Goal: Use online tool/utility

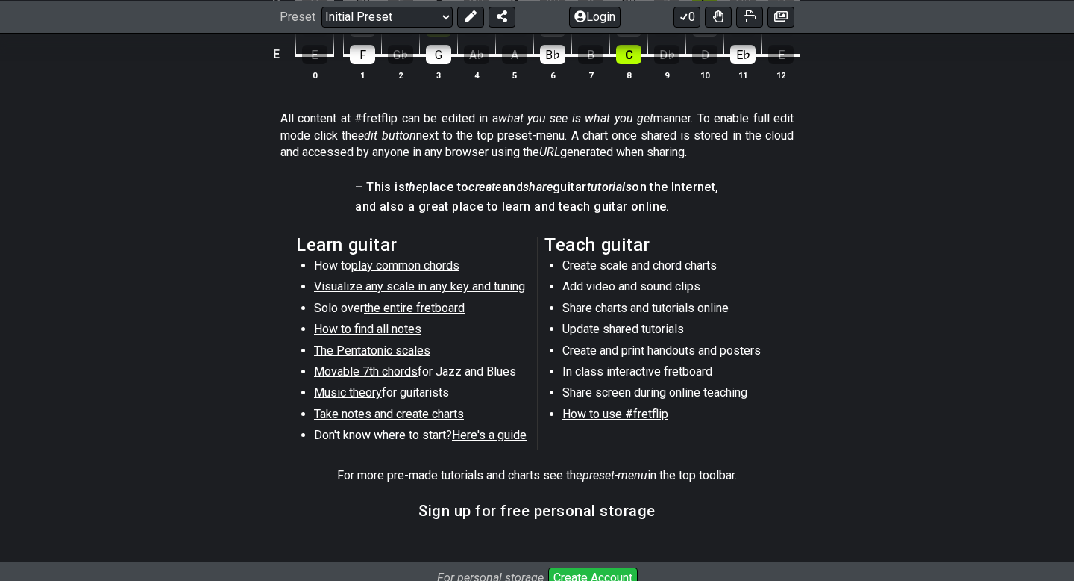
scroll to position [555, 0]
click at [388, 284] on span "Visualize any scale in any key and tuning" at bounding box center [419, 285] width 211 height 14
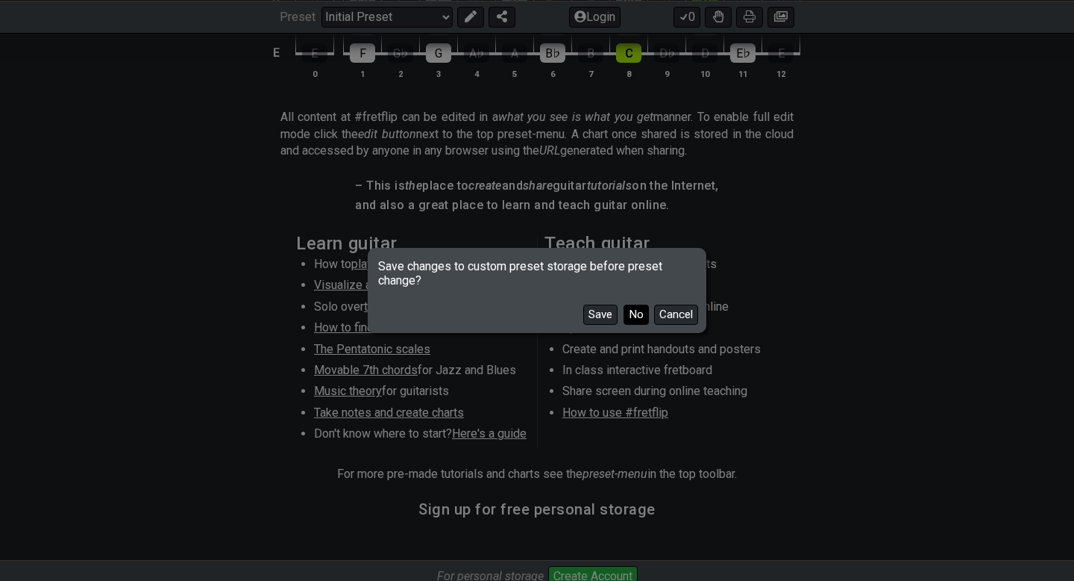
click at [638, 314] on button "No" at bounding box center [636, 314] width 25 height 20
select select "/guitar-scales"
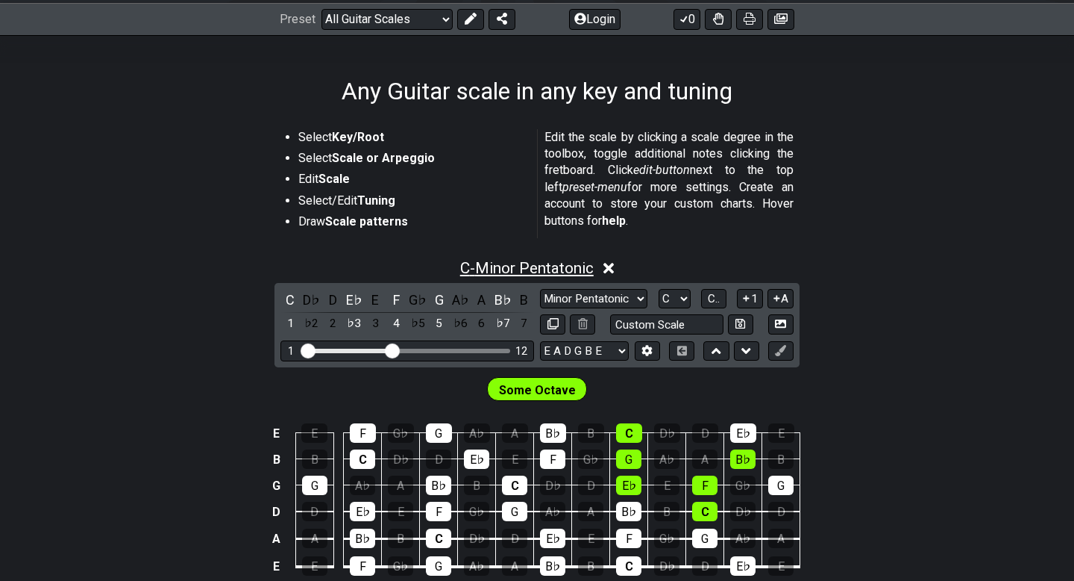
scroll to position [369, 0]
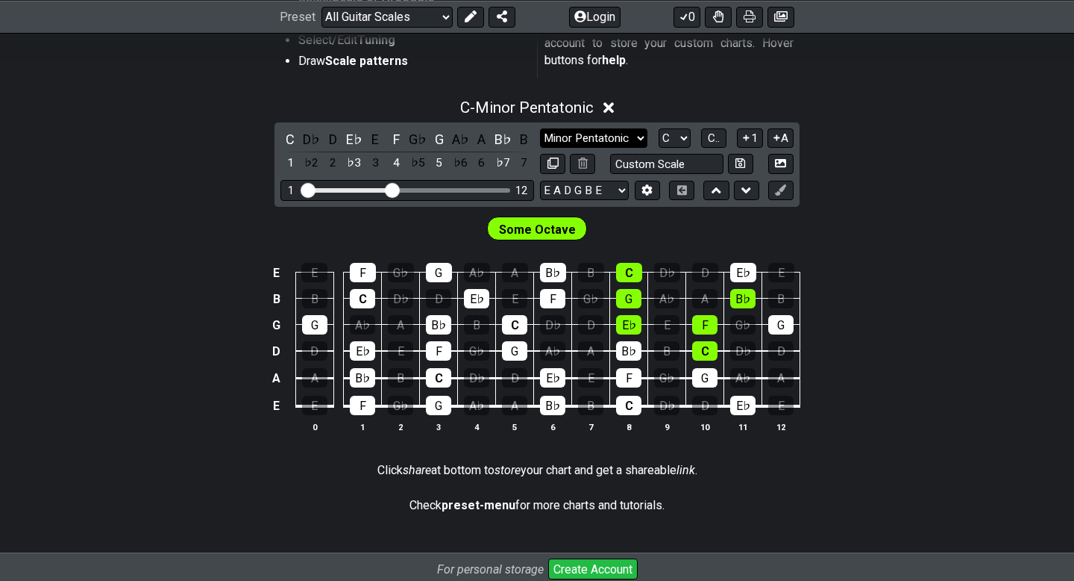
click at [616, 136] on select "Minor Pentatonic Root Minor Pentatonic Major Pentatonic Minor Blues Major Blues…" at bounding box center [593, 138] width 107 height 20
click at [540, 128] on select "Minor Pentatonic Root Minor Pentatonic Major Pentatonic Minor Blues Major Blues…" at bounding box center [593, 138] width 107 height 20
click at [667, 131] on select "A♭ A A♯ B♭ B C C♯ D♭ D D♯ E♭ E F F♯ G♭ G G♯" at bounding box center [675, 138] width 32 height 20
click at [659, 128] on select "A♭ A A♯ B♭ B C C♯ D♭ D D♯ E♭ E F F♯ G♭ G G♯" at bounding box center [675, 138] width 32 height 20
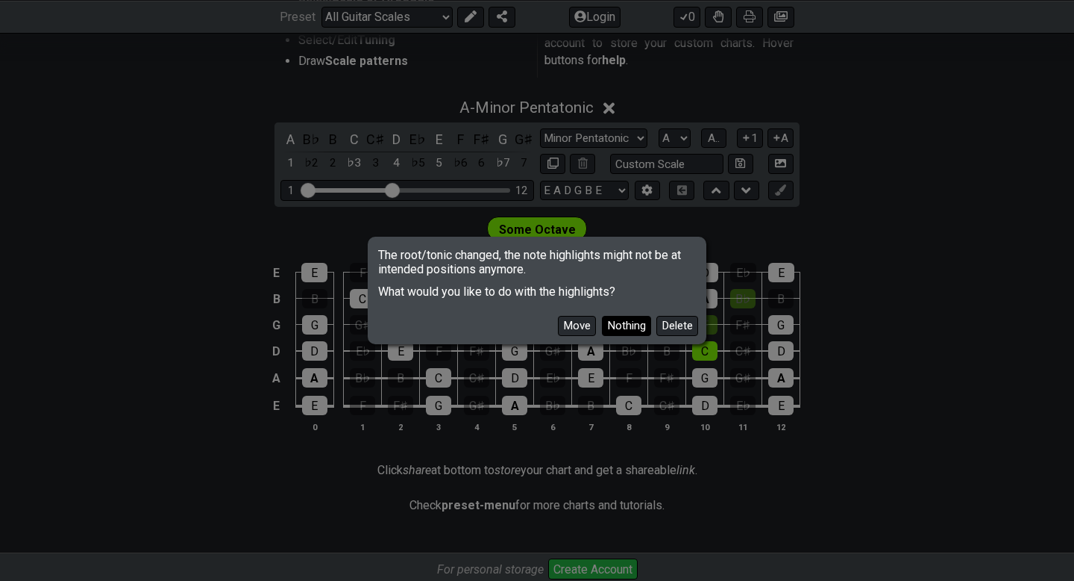
click at [610, 319] on button "Nothing" at bounding box center [626, 326] width 49 height 20
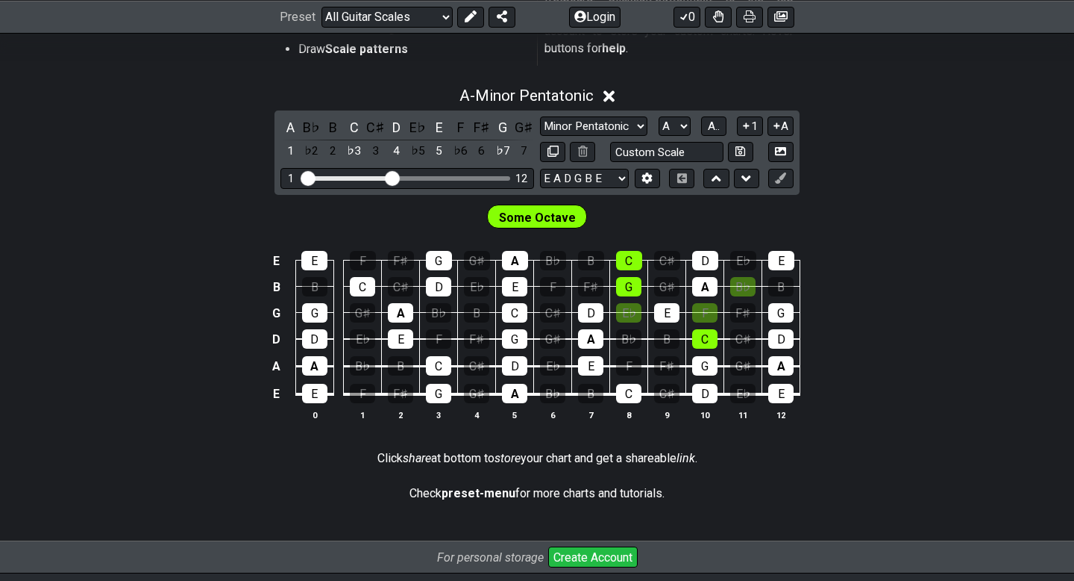
scroll to position [379, 0]
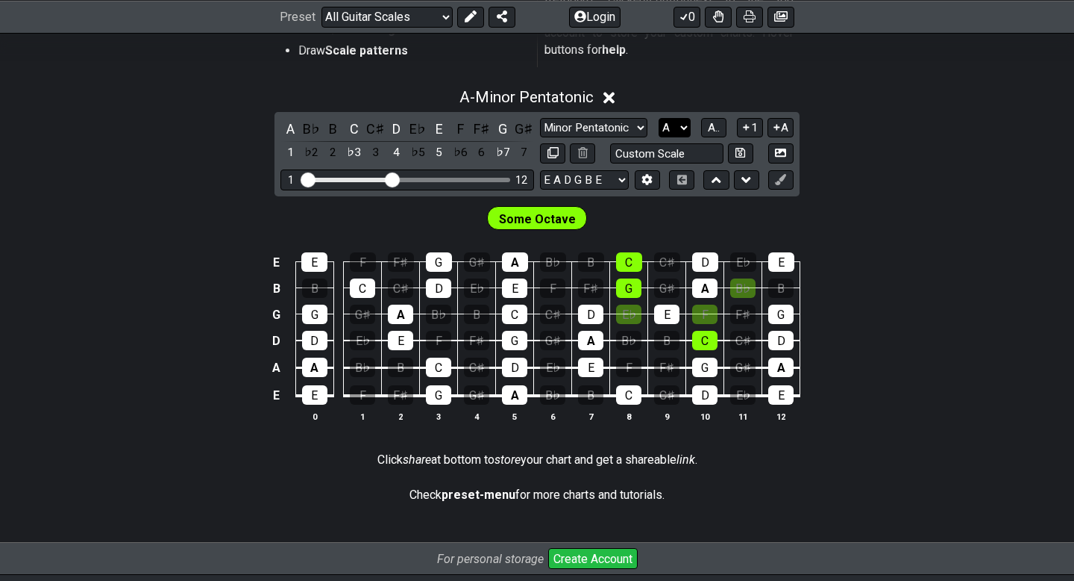
click at [664, 122] on select "A♭ A A♯ B♭ B C C♯ D♭ D D♯ E♭ E F F♯ G♭ G G♯" at bounding box center [675, 128] width 32 height 20
select select "C"
click at [659, 118] on select "A♭ A A♯ B♭ B C C♯ D♭ D D♯ E♭ E F F♯ G♭ G G♯" at bounding box center [675, 128] width 32 height 20
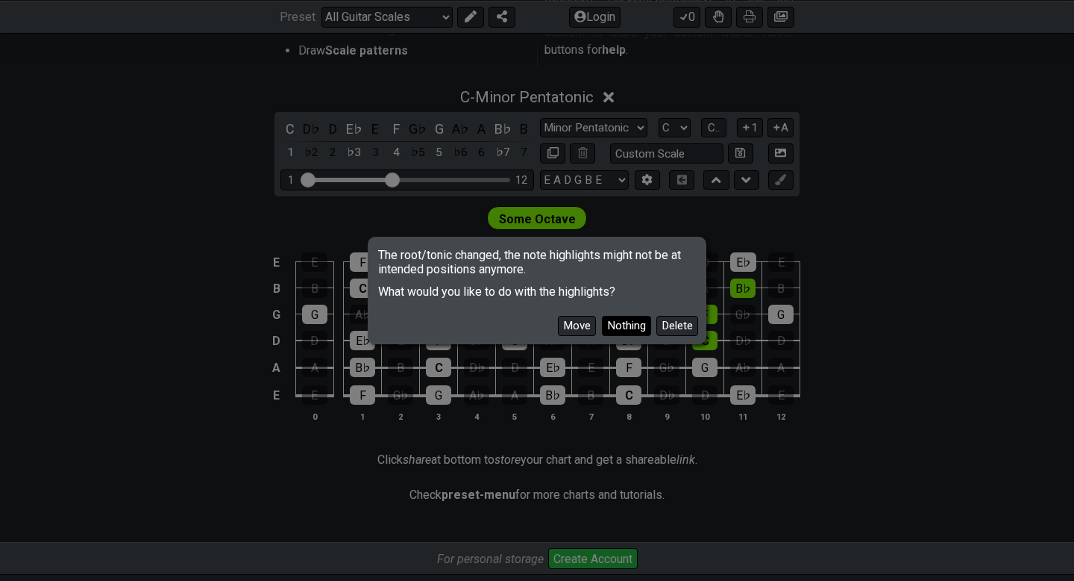
click at [640, 321] on button "Nothing" at bounding box center [626, 326] width 49 height 20
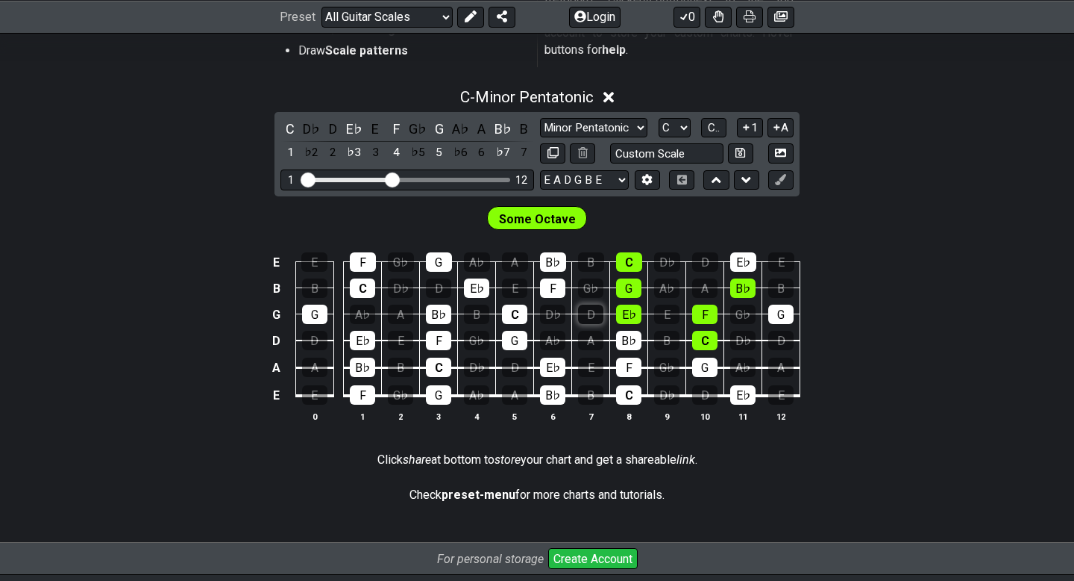
scroll to position [404, 0]
